Goal: Task Accomplishment & Management: Manage account settings

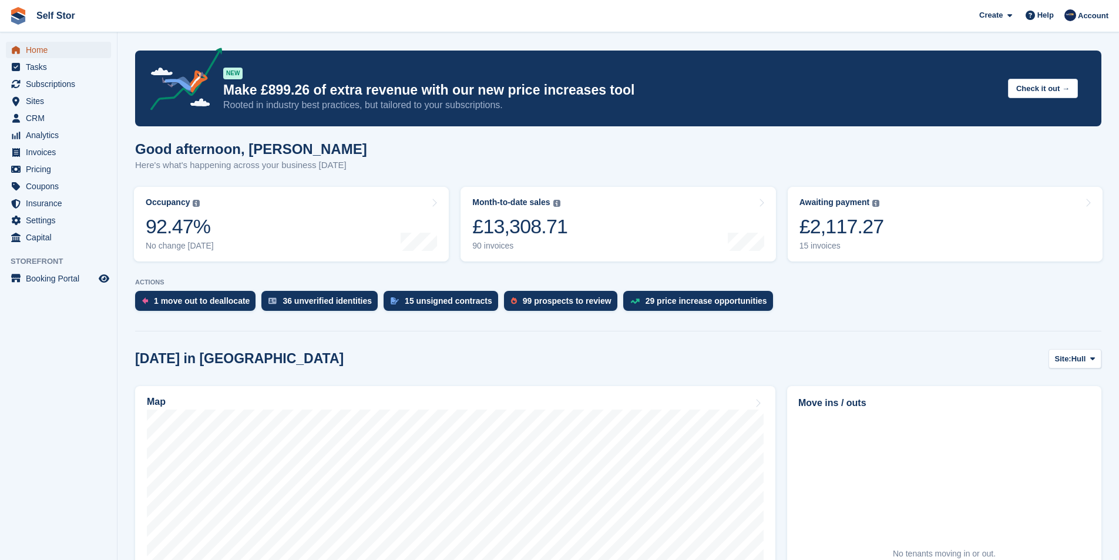
click at [39, 51] on span "Home" at bounding box center [61, 50] width 70 height 16
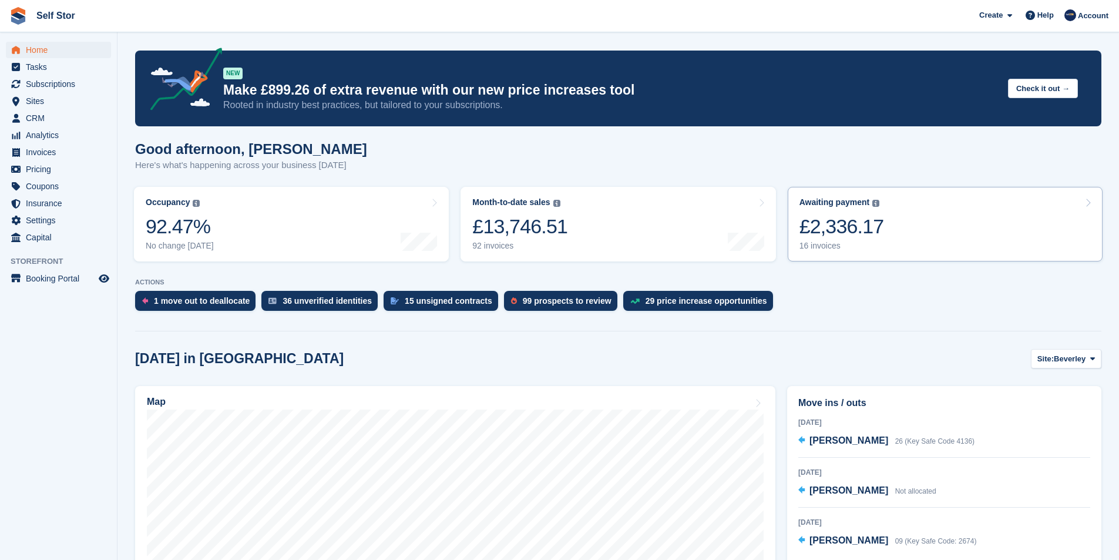
click at [896, 233] on link "Awaiting payment The total outstanding balance on all open invoices. £2,336.17 …" at bounding box center [944, 224] width 315 height 75
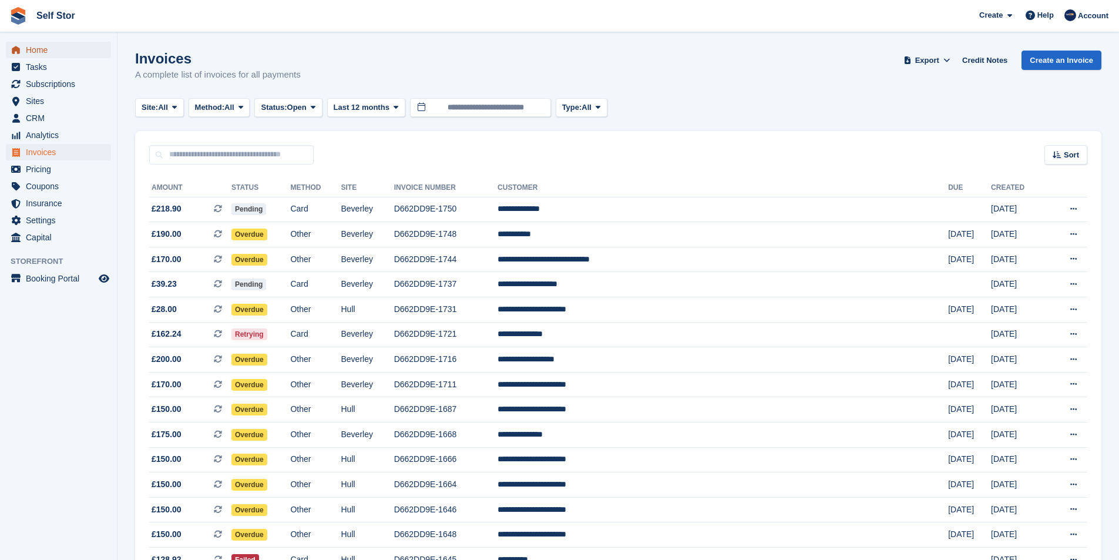
click at [31, 53] on span "Home" at bounding box center [61, 50] width 70 height 16
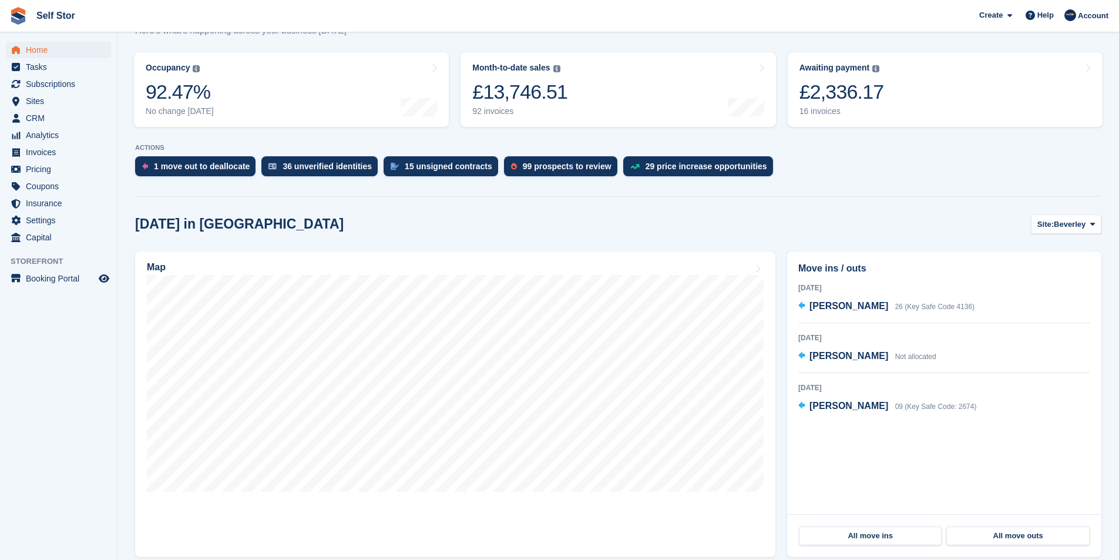
scroll to position [117, 0]
